Goal: Book appointment/travel/reservation

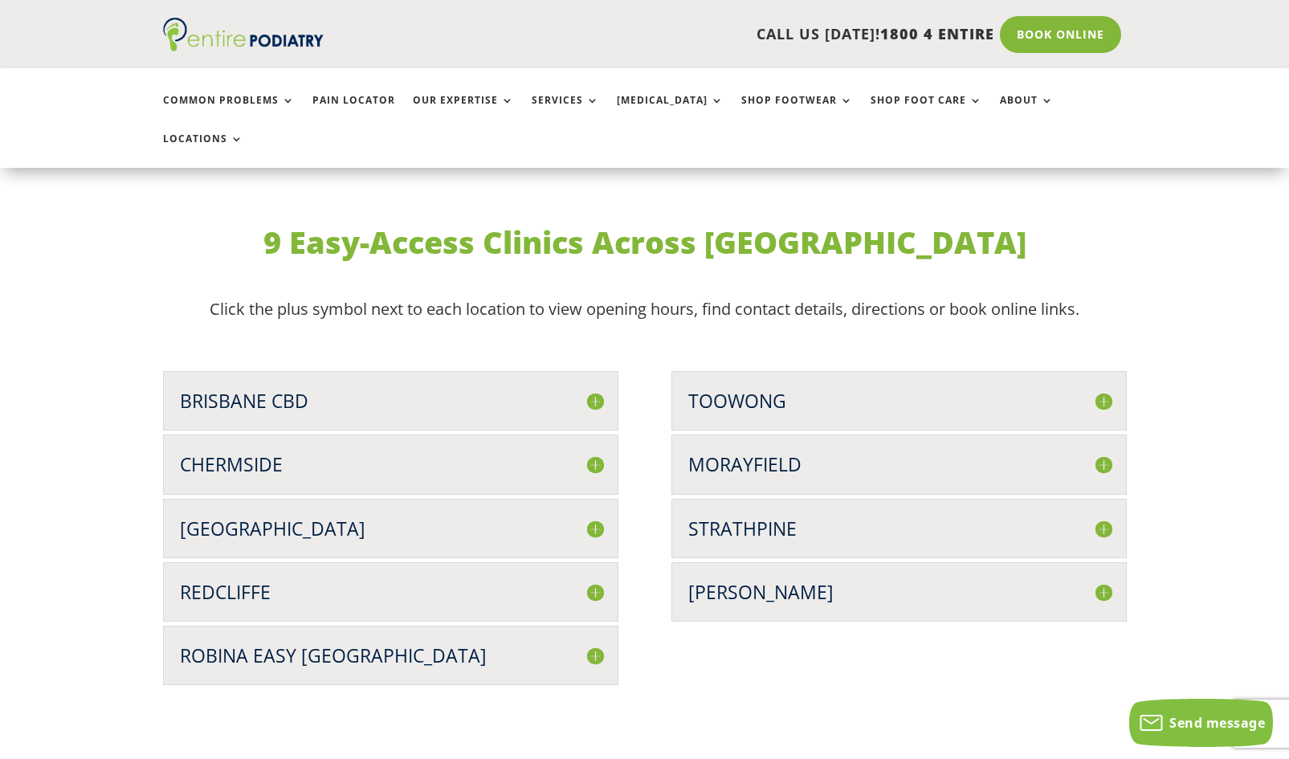
scroll to position [3949, 0]
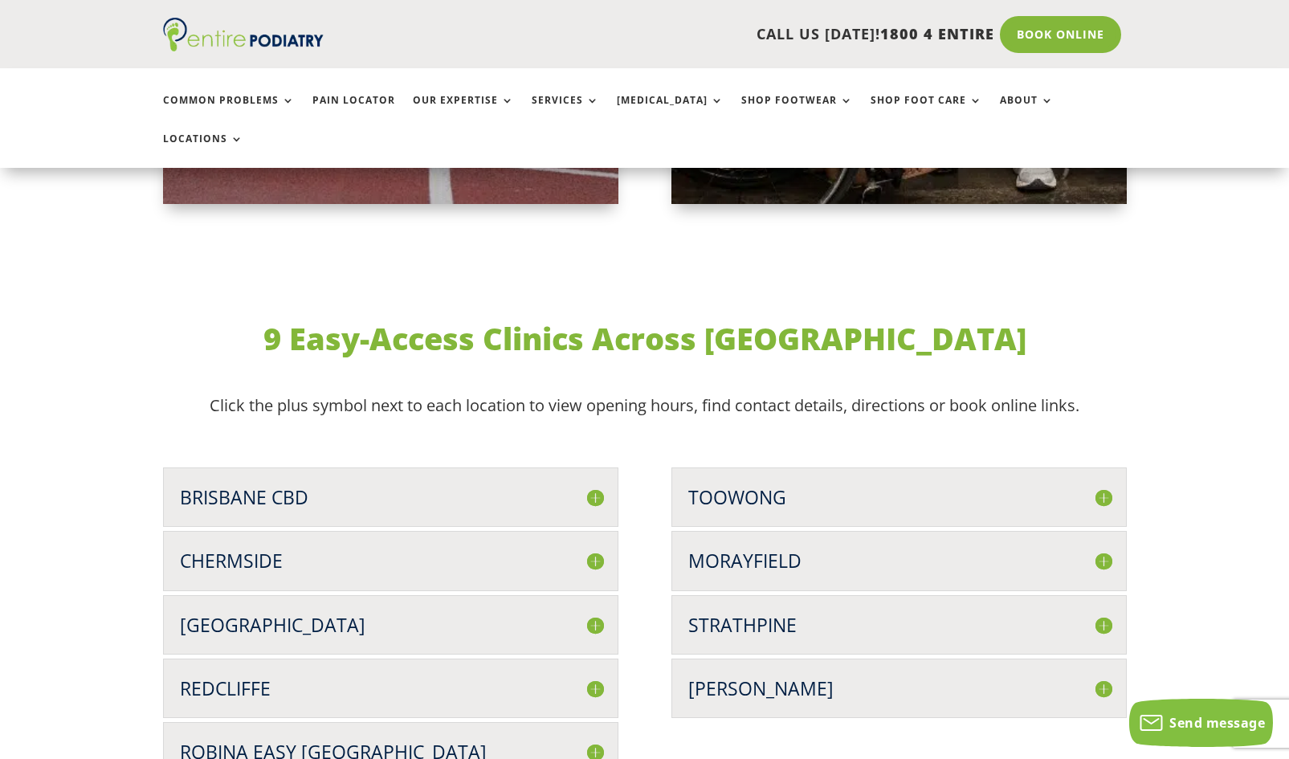
click at [279, 484] on h3 "Brisbane CBD" at bounding box center [391, 497] width 422 height 26
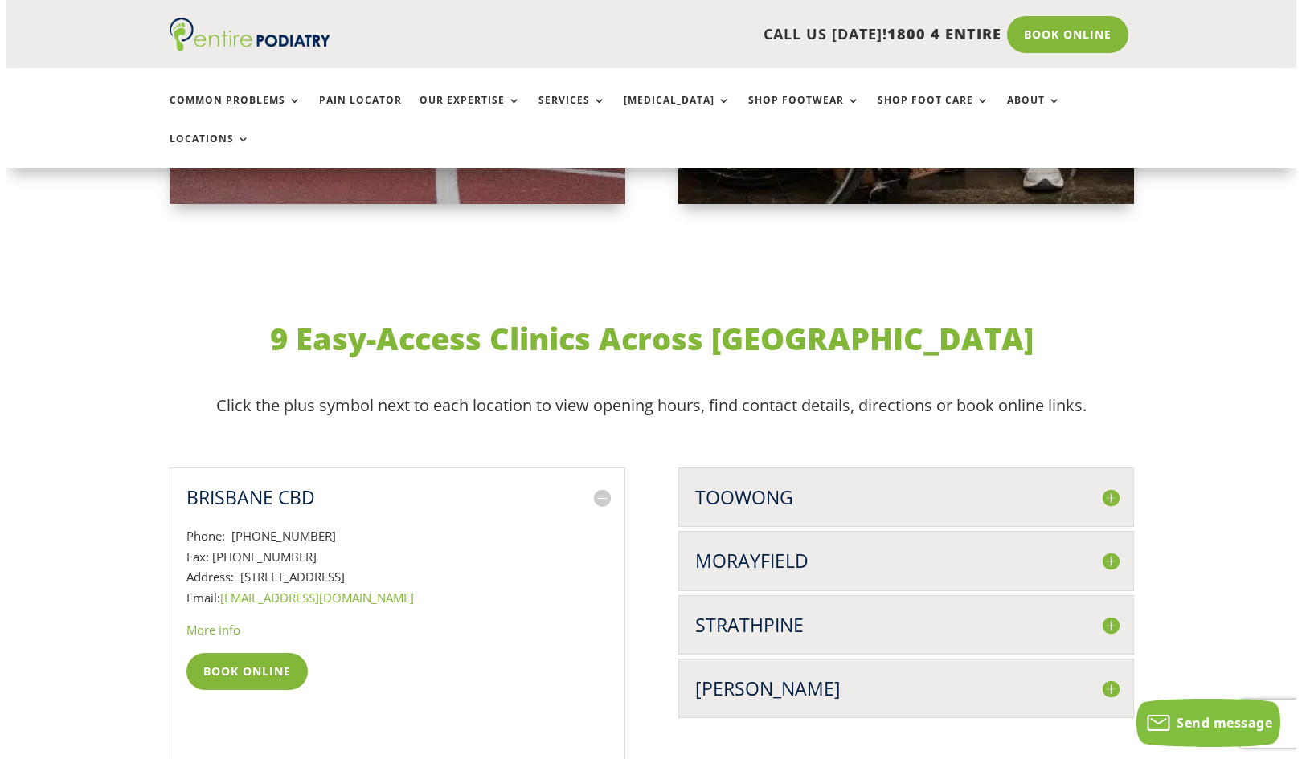
scroll to position [4189, 0]
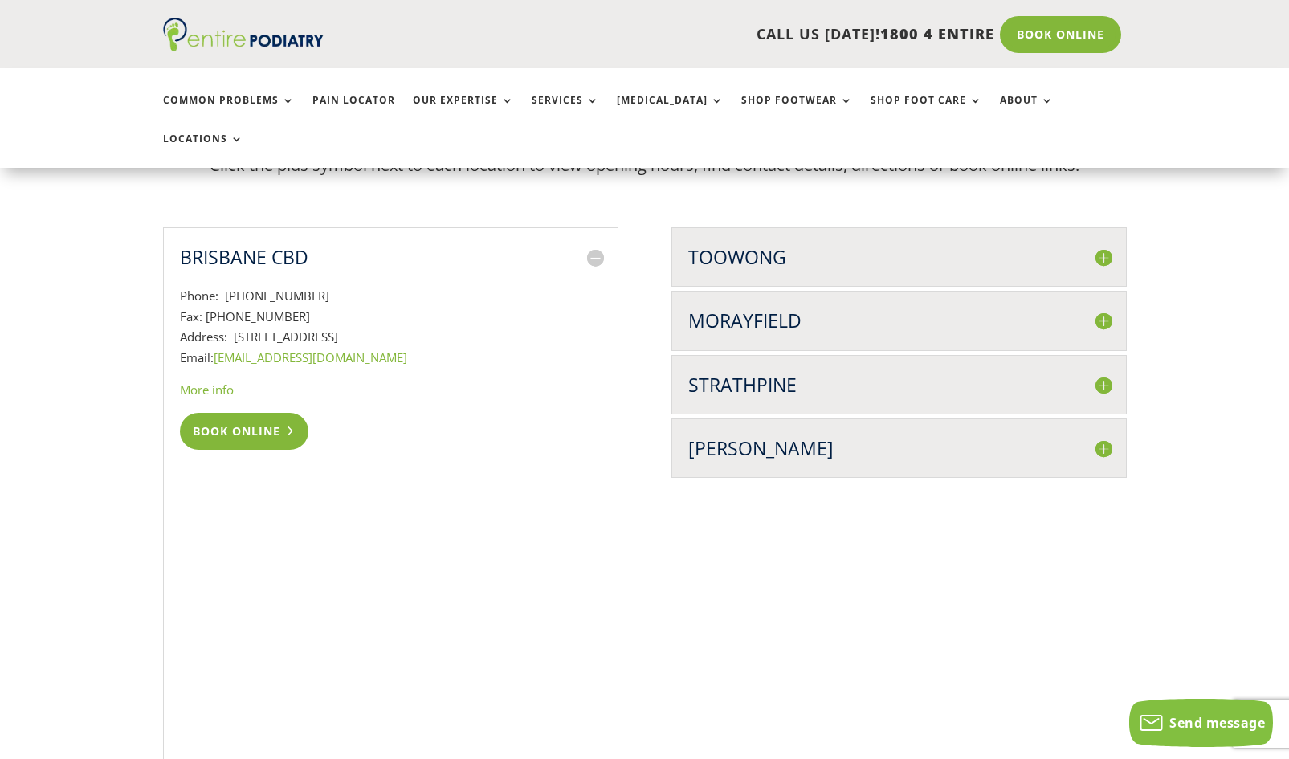
click at [259, 413] on link "Book Online" at bounding box center [244, 431] width 129 height 37
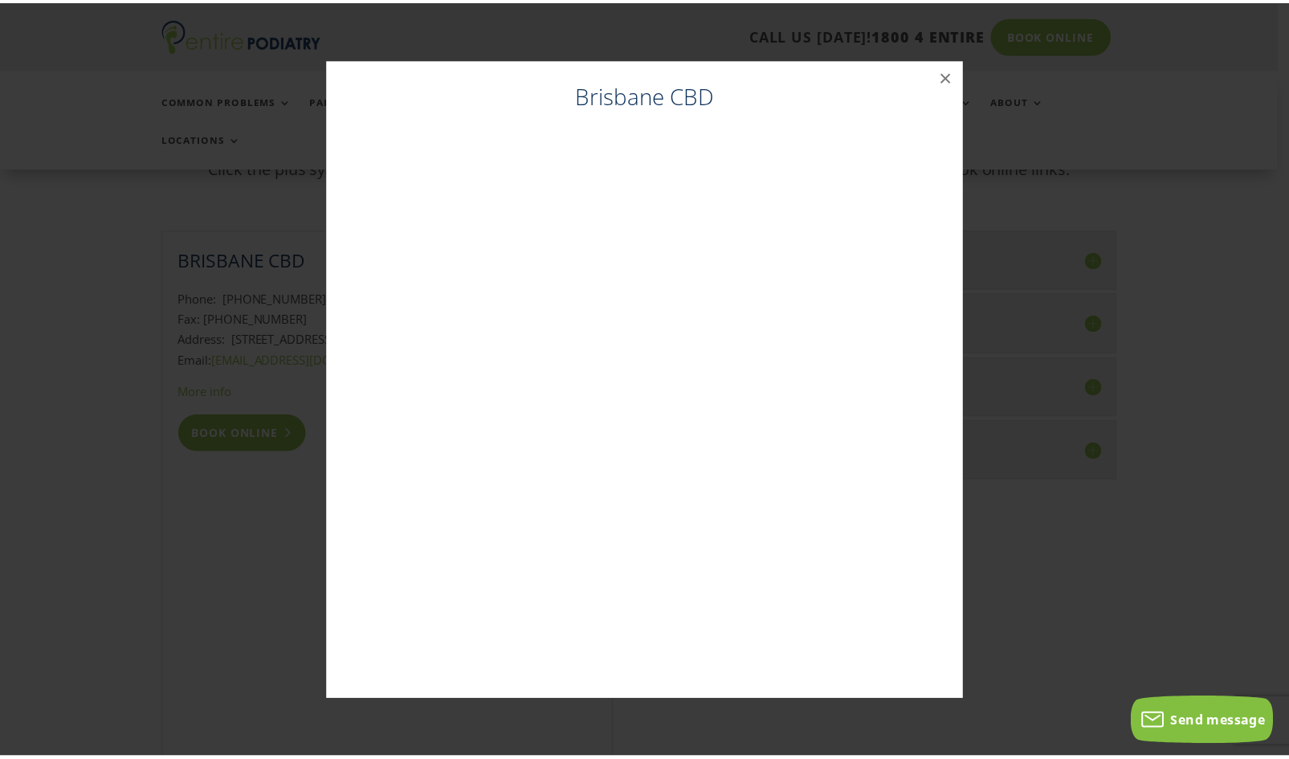
scroll to position [4187, 0]
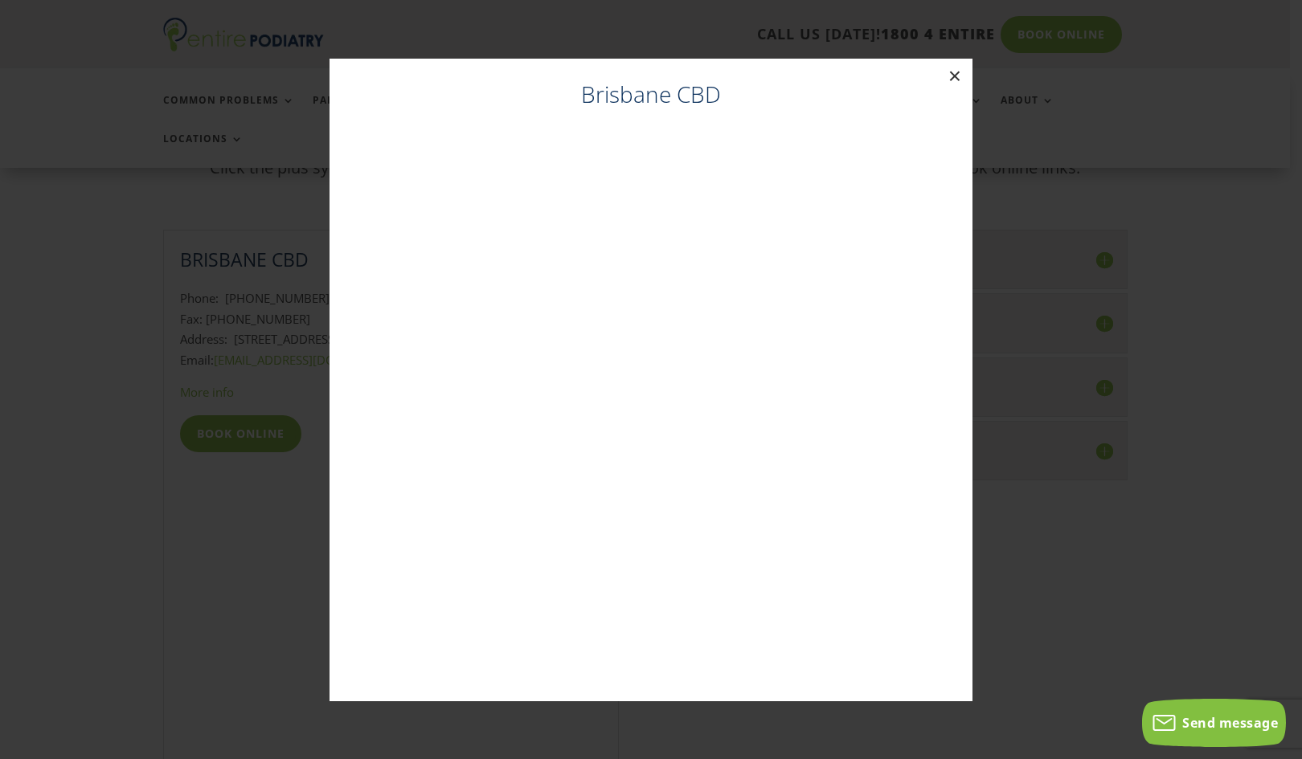
click at [953, 76] on button "×" at bounding box center [954, 76] width 35 height 35
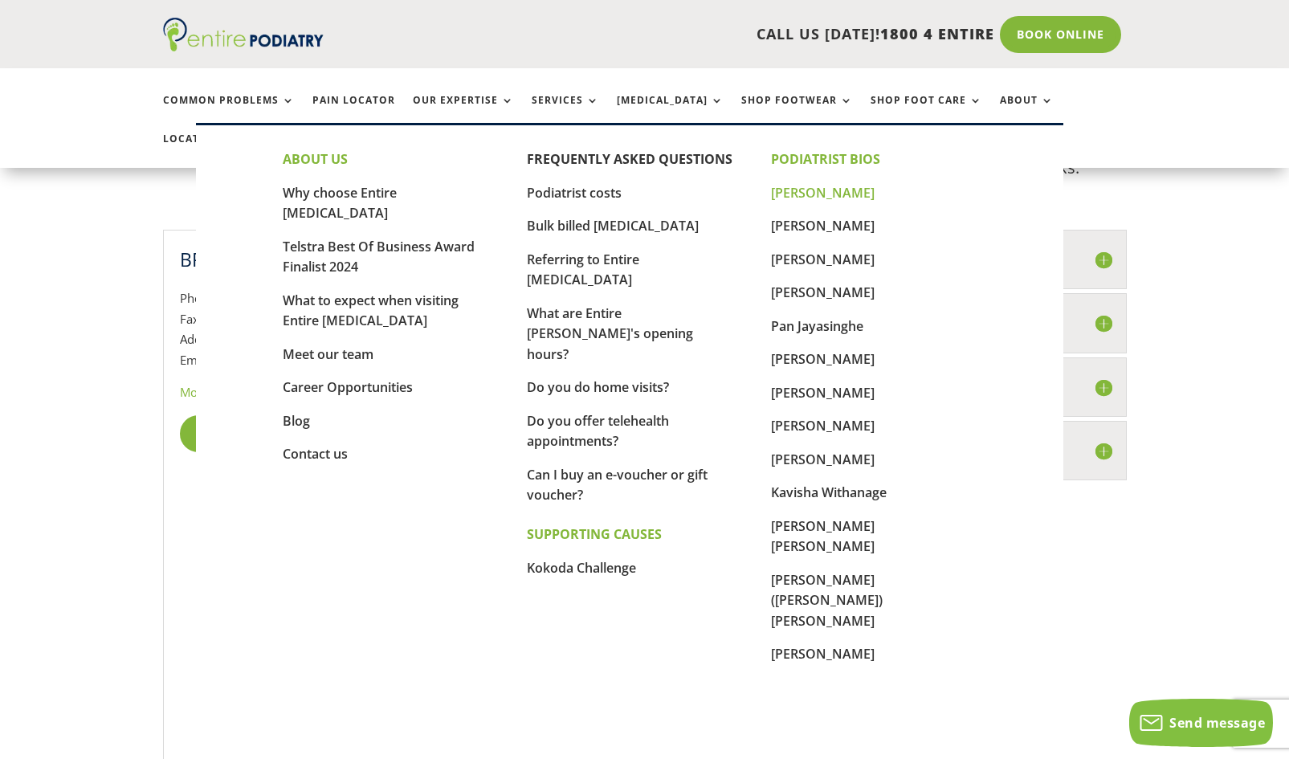
click at [815, 195] on link "[PERSON_NAME]" at bounding box center [823, 193] width 104 height 18
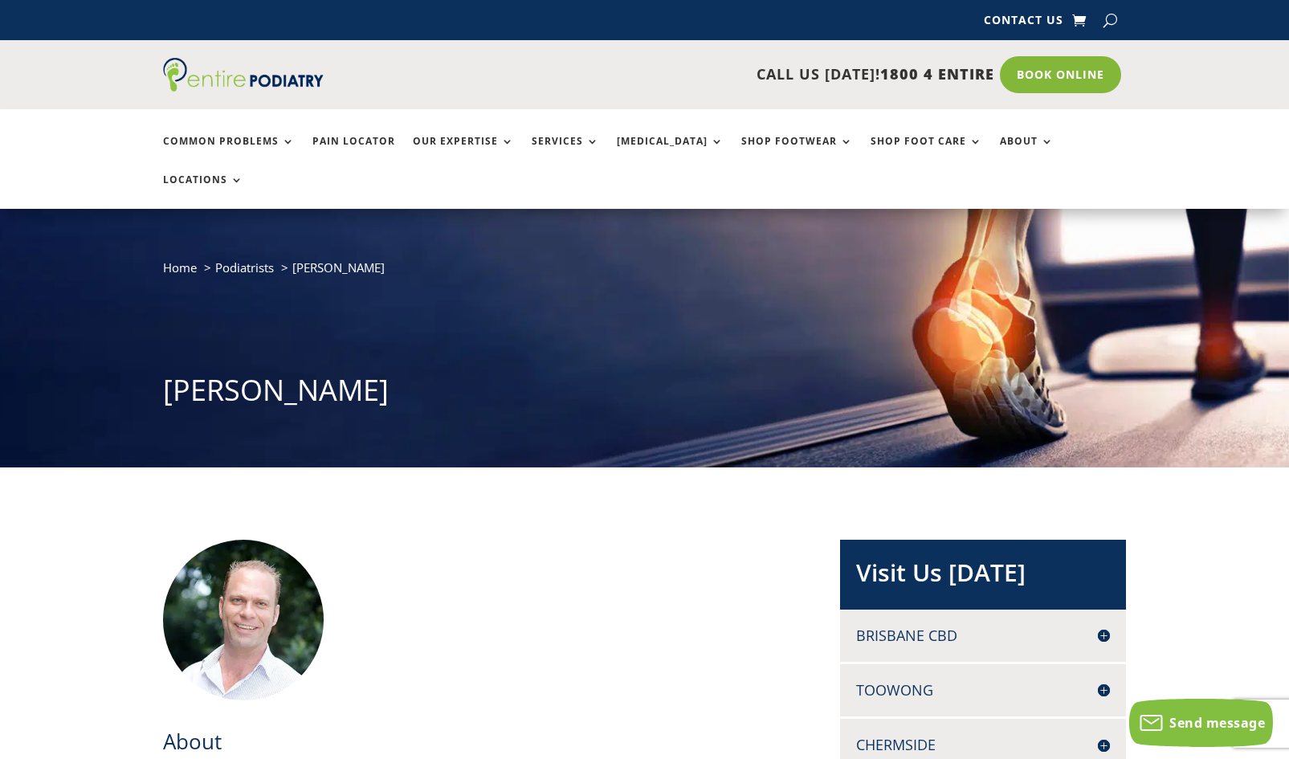
click at [920, 626] on h4 "Brisbane CBD" at bounding box center [983, 636] width 254 height 20
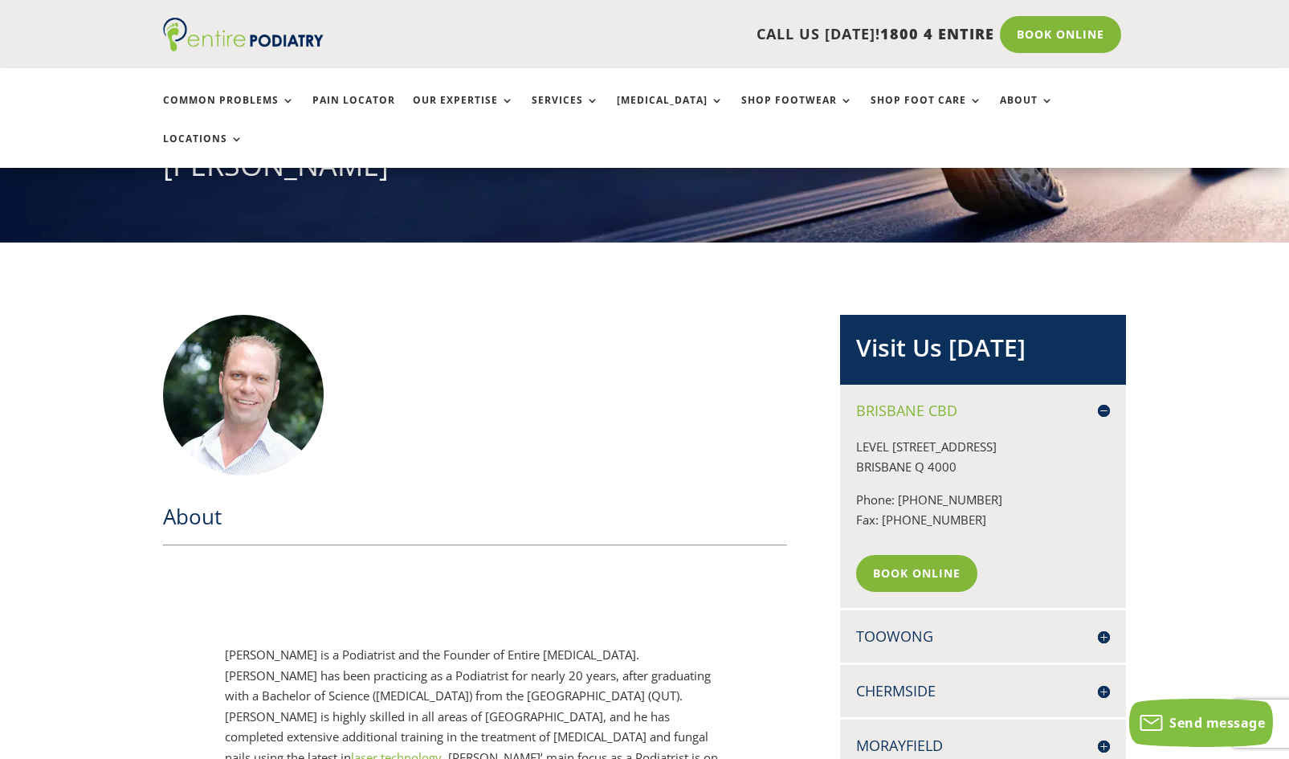
scroll to position [193, 0]
